Goal: Task Accomplishment & Management: Complete application form

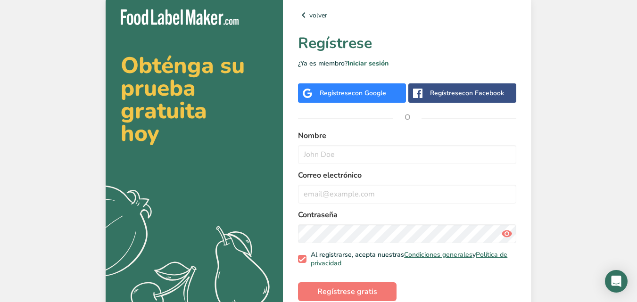
click at [354, 93] on span "con Google" at bounding box center [369, 93] width 34 height 9
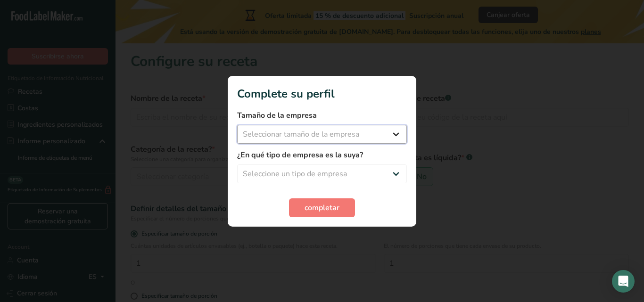
click at [401, 133] on select "Seleccionar tamaño de la empresa Menos de 10 empleados De 10 a 50 empleados De …" at bounding box center [322, 134] width 170 height 19
select select "1"
click at [237, 125] on select "Seleccionar tamaño de la empresa Menos de 10 empleados De 10 a 50 empleados De …" at bounding box center [322, 134] width 170 height 19
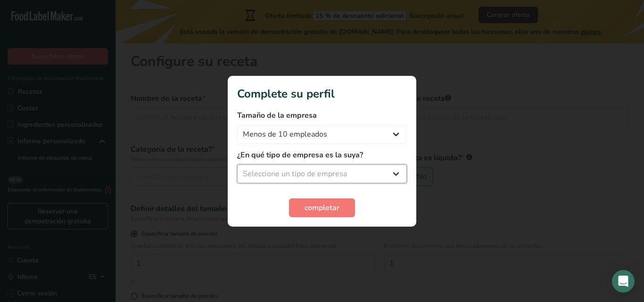
click at [383, 173] on select "Seleccione un tipo de empresa Fabricante de alimentos envasados Restaurante y c…" at bounding box center [322, 173] width 170 height 19
select select "1"
click at [237, 164] on select "Seleccione un tipo de empresa Fabricante de alimentos envasados Restaurante y c…" at bounding box center [322, 173] width 170 height 19
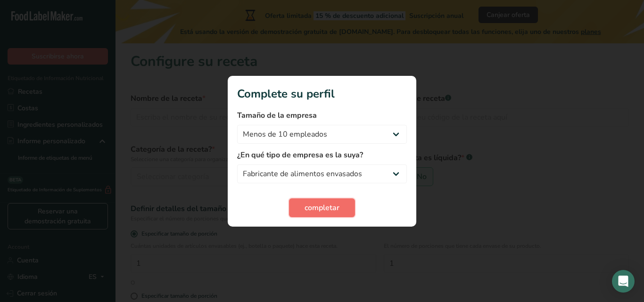
click at [344, 203] on button "completar" at bounding box center [322, 207] width 66 height 19
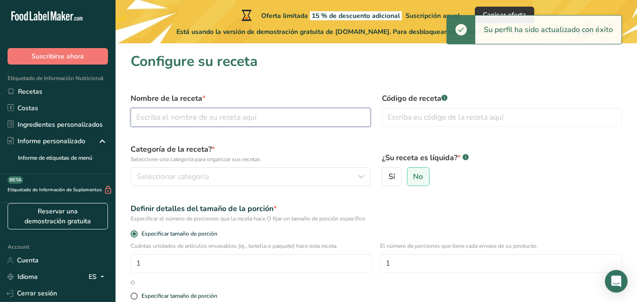
click at [245, 116] on input "text" at bounding box center [251, 117] width 240 height 19
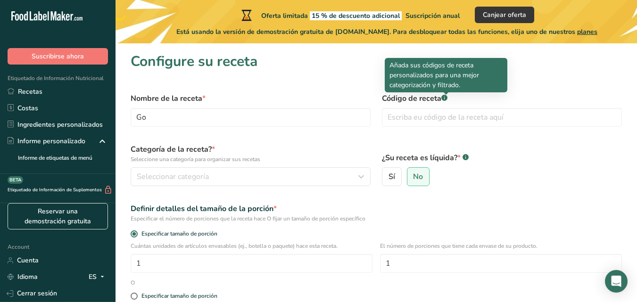
click at [446, 98] on rect at bounding box center [444, 98] width 6 height 6
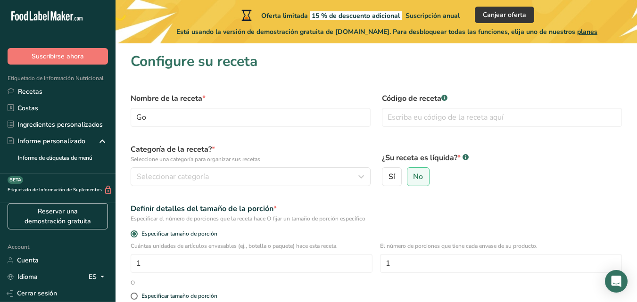
click at [446, 98] on rect at bounding box center [444, 98] width 6 height 6
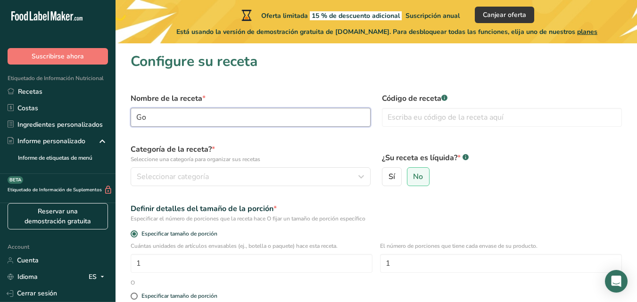
click at [319, 119] on input "Go" at bounding box center [251, 117] width 240 height 19
type input "GOmigrañas"
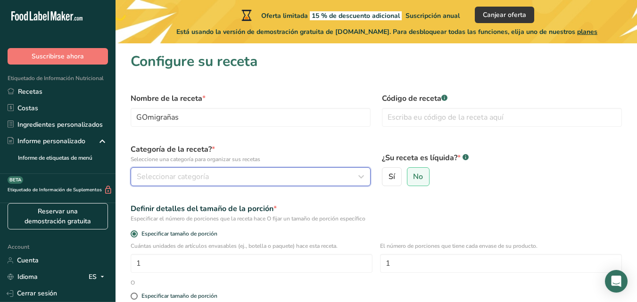
click at [267, 180] on div "Seleccionar categoría" at bounding box center [248, 176] width 222 height 11
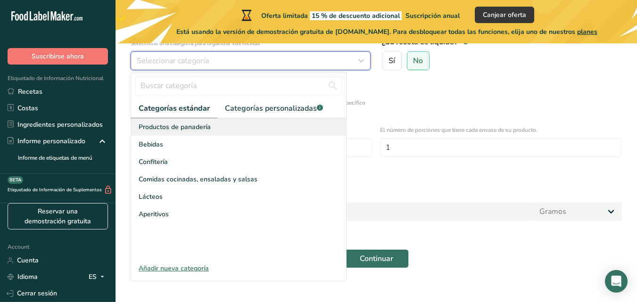
scroll to position [118, 0]
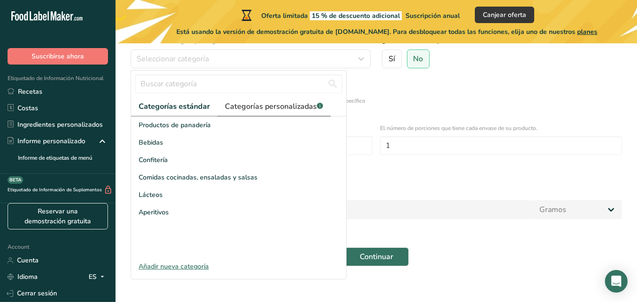
click at [307, 113] on link "Categorías personalizadas .a-a{fill:#347362;}.b-a{fill:#fff;}" at bounding box center [273, 106] width 113 height 19
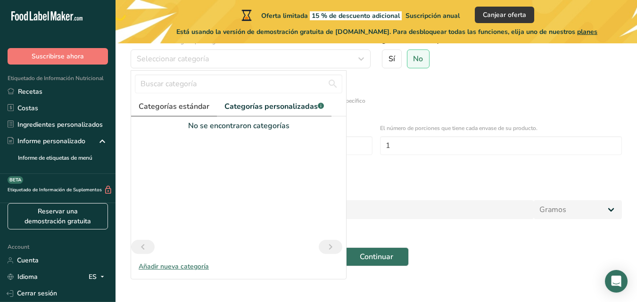
click at [201, 111] on span "Categorías estándar" at bounding box center [174, 106] width 71 height 11
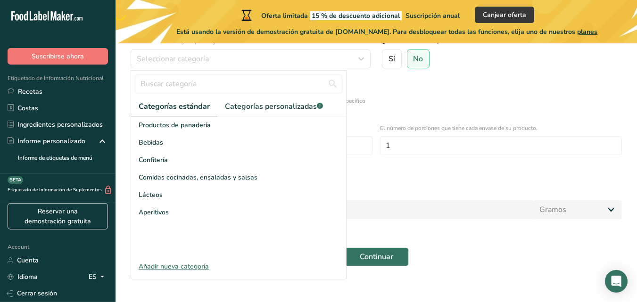
click at [165, 268] on div "Añadir nueva categoría" at bounding box center [238, 267] width 215 height 10
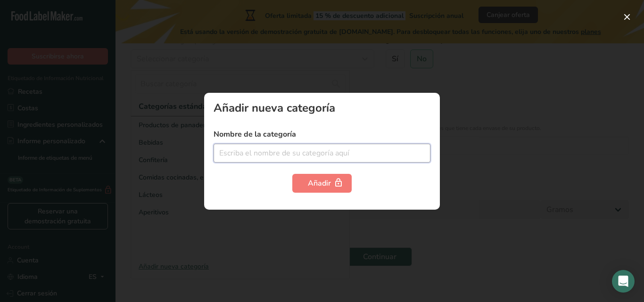
click at [345, 153] on input "text" at bounding box center [321, 153] width 217 height 19
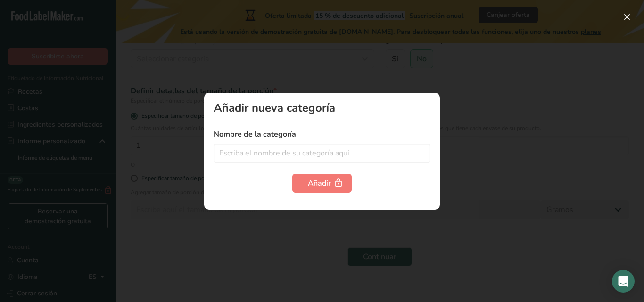
click at [499, 125] on div at bounding box center [322, 151] width 644 height 302
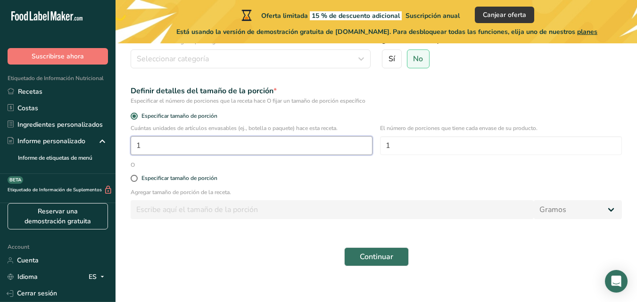
click at [192, 148] on input "1" at bounding box center [252, 145] width 242 height 19
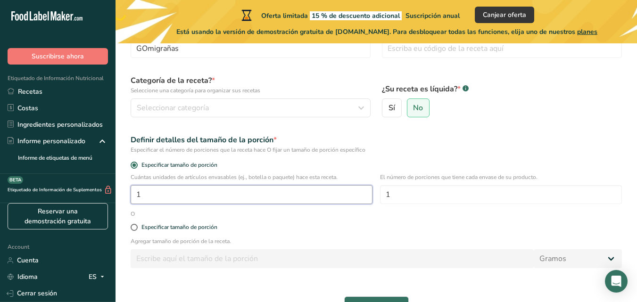
scroll to position [0, 0]
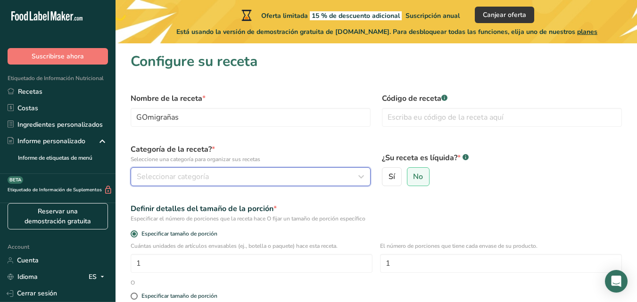
click at [324, 180] on div "Seleccionar categoría" at bounding box center [248, 176] width 222 height 11
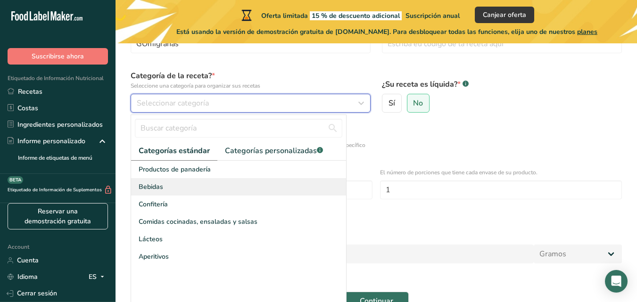
scroll to position [81, 0]
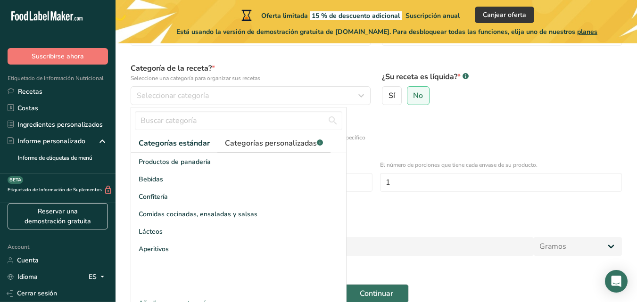
click at [311, 139] on span "Categorías personalizadas .a-a{fill:#347362;}.b-a{fill:#fff;}" at bounding box center [274, 143] width 98 height 11
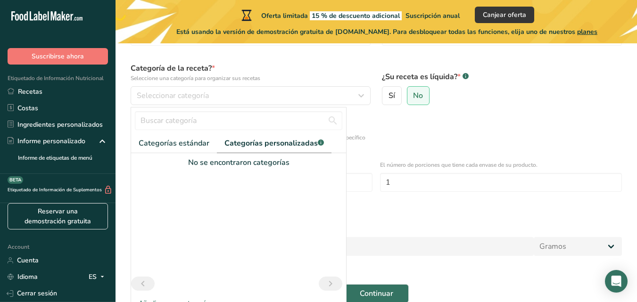
scroll to position [139, 0]
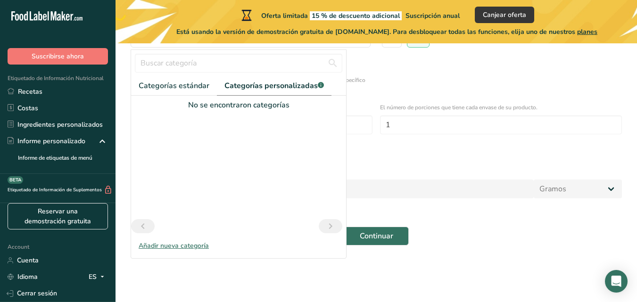
click at [193, 246] on div "Añadir nueva categoría" at bounding box center [238, 246] width 215 height 10
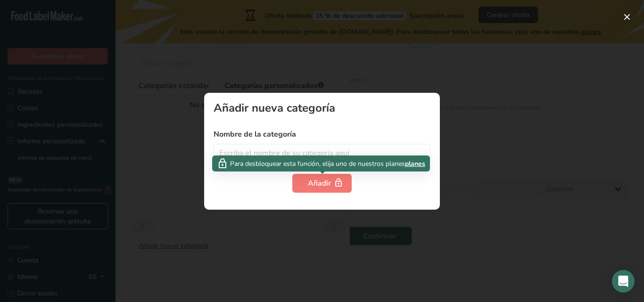
click at [382, 157] on div "Para desbloquear esta función, elija uno de nuestros planes planes" at bounding box center [321, 164] width 218 height 16
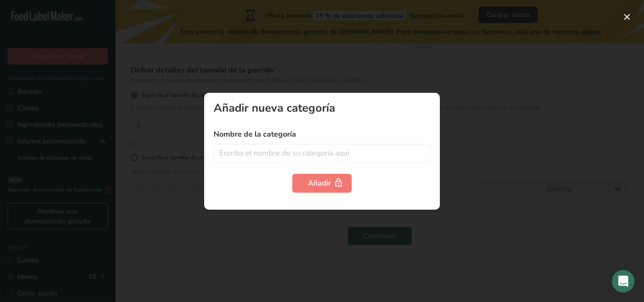
click at [531, 110] on div at bounding box center [322, 151] width 644 height 302
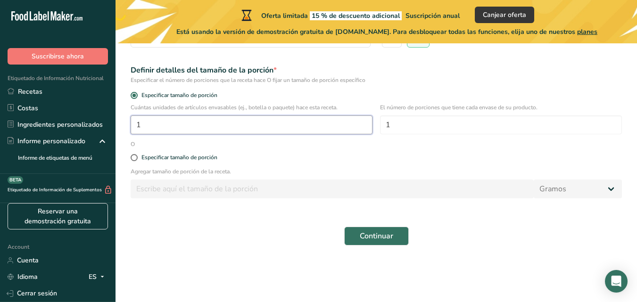
click at [216, 125] on input "1" at bounding box center [252, 124] width 242 height 19
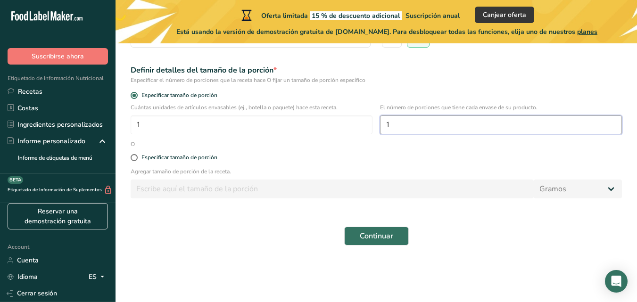
click at [446, 120] on input "1" at bounding box center [501, 124] width 242 height 19
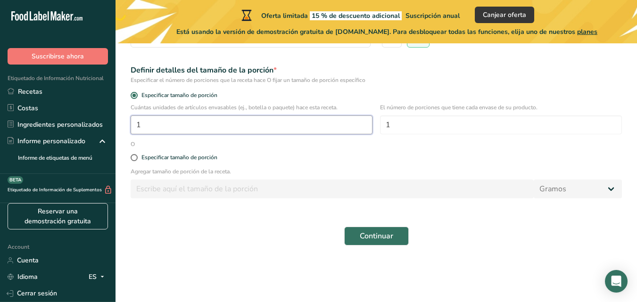
click at [270, 129] on input "1" at bounding box center [252, 124] width 242 height 19
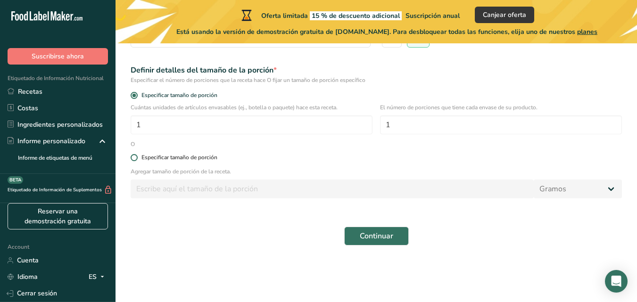
click at [131, 160] on label "Especificar tamaño de porción" at bounding box center [376, 157] width 491 height 7
click at [131, 160] on input "Especificar tamaño de porción" at bounding box center [134, 158] width 6 height 6
radio input "true"
radio input "false"
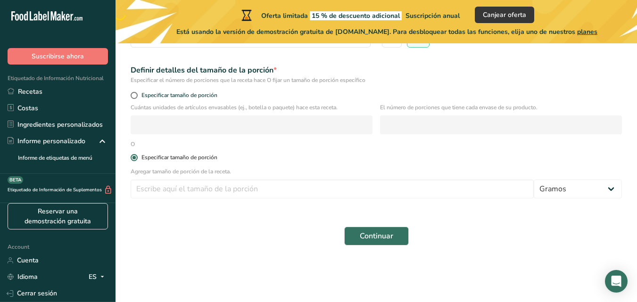
click at [135, 157] on span at bounding box center [134, 157] width 7 height 7
click at [135, 157] on input "Especificar tamaño de porción" at bounding box center [134, 158] width 6 height 6
click at [134, 103] on div "Especificar tamaño de porción" at bounding box center [376, 96] width 502 height 13
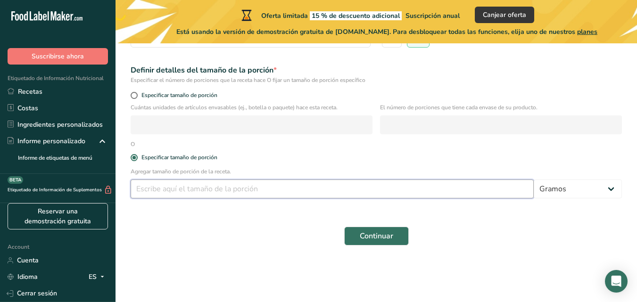
click at [215, 185] on input "number" at bounding box center [332, 189] width 403 height 19
type input "100"
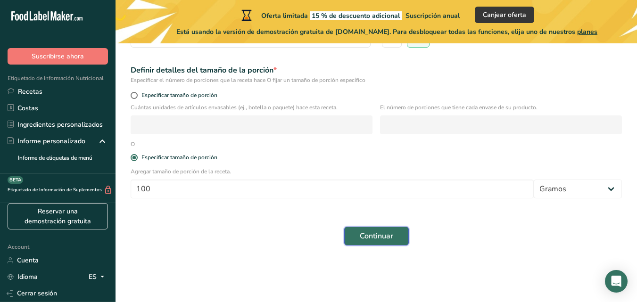
click at [395, 233] on button "Continuar" at bounding box center [376, 236] width 65 height 19
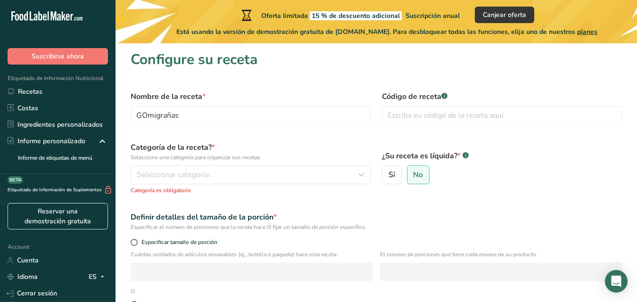
scroll to position [1, 0]
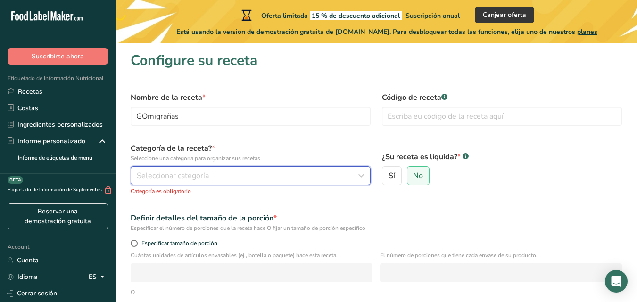
click at [357, 175] on icon "button" at bounding box center [360, 175] width 11 height 17
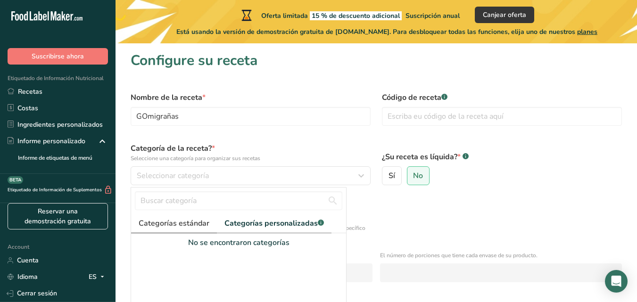
click at [185, 227] on span "Categorías estándar" at bounding box center [174, 223] width 71 height 11
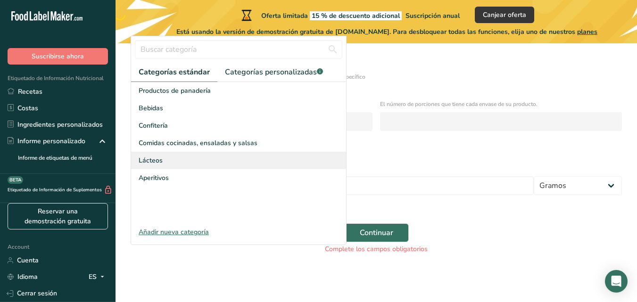
scroll to position [161, 0]
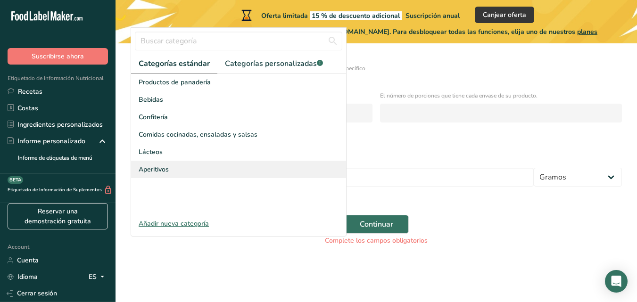
click at [216, 172] on div "Aperitivos" at bounding box center [238, 169] width 215 height 17
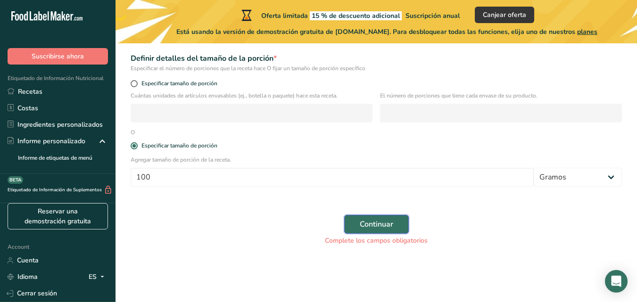
click at [392, 221] on span "Continuar" at bounding box center [376, 224] width 33 height 11
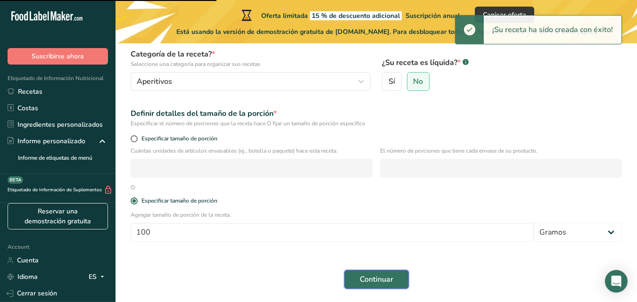
scroll to position [0, 0]
